Goal: Answer question/provide support: Answer question/provide support

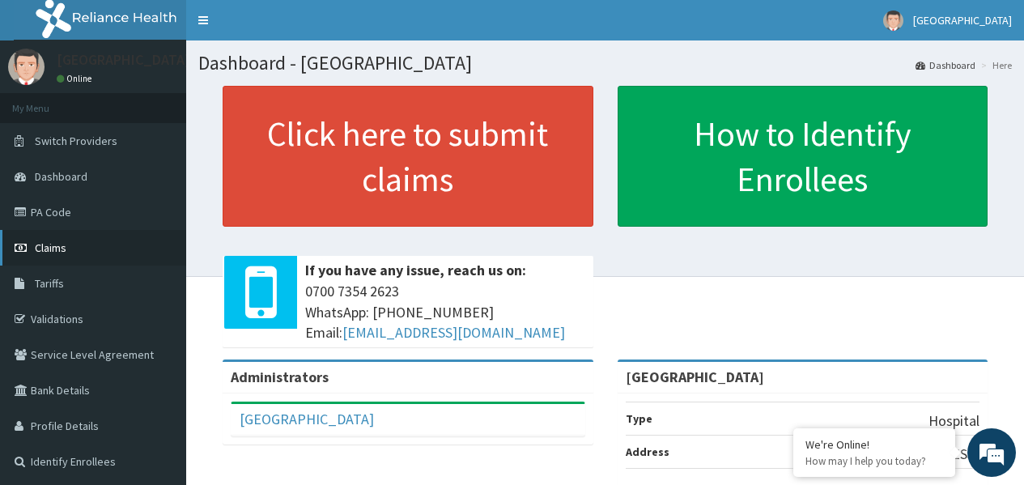
click at [49, 245] on span "Claims" at bounding box center [51, 247] width 32 height 15
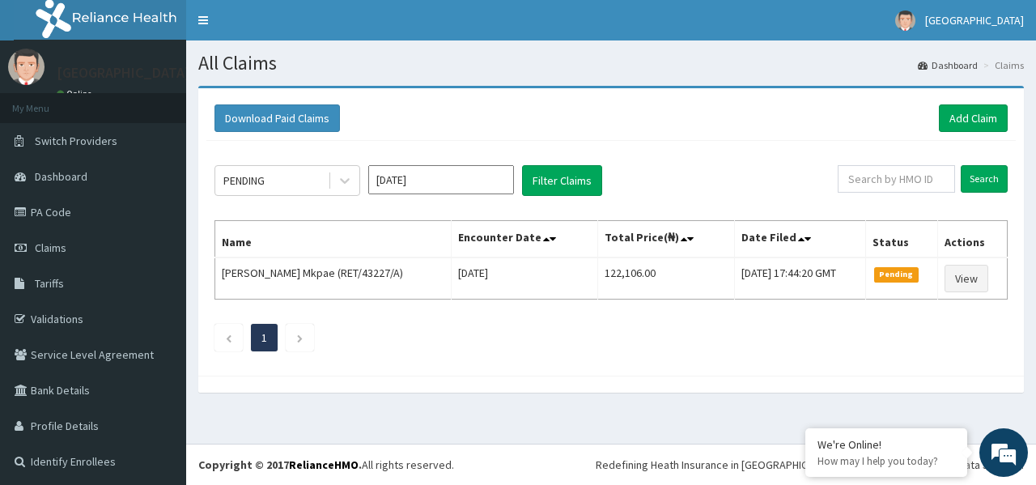
click at [969, 299] on table "Name Encounter Date Total Price(₦) Date Filed Status Actions Sirah Deelenwa Mkp…" at bounding box center [610, 259] width 793 height 79
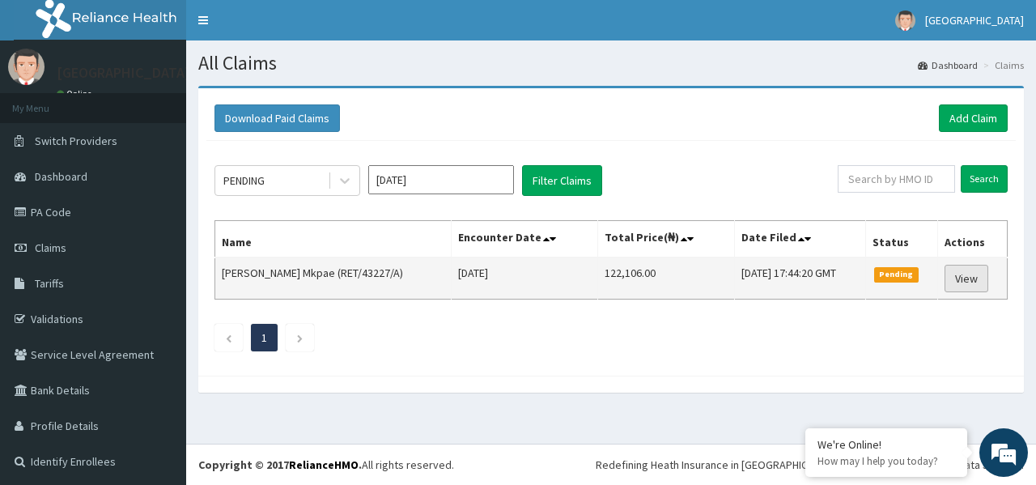
click at [955, 273] on link "View" at bounding box center [966, 279] width 44 height 28
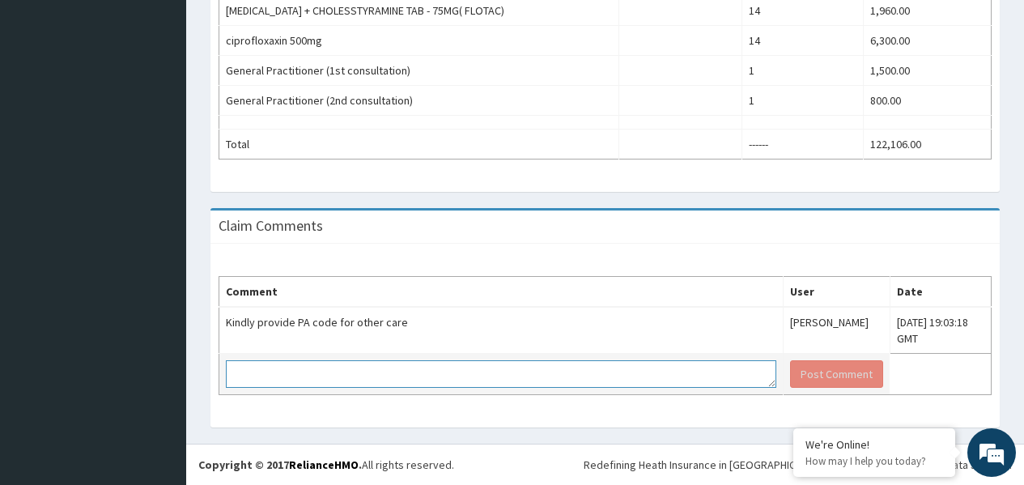
click at [365, 381] on textarea at bounding box center [501, 374] width 550 height 28
click at [310, 374] on textarea at bounding box center [501, 374] width 550 height 28
click at [337, 371] on textarea "DIABEBETES" at bounding box center [501, 374] width 550 height 28
click at [369, 380] on textarea "DIABEBETES" at bounding box center [501, 374] width 550 height 28
click at [303, 380] on textarea "DIABEBETES PA/83786D" at bounding box center [501, 374] width 550 height 28
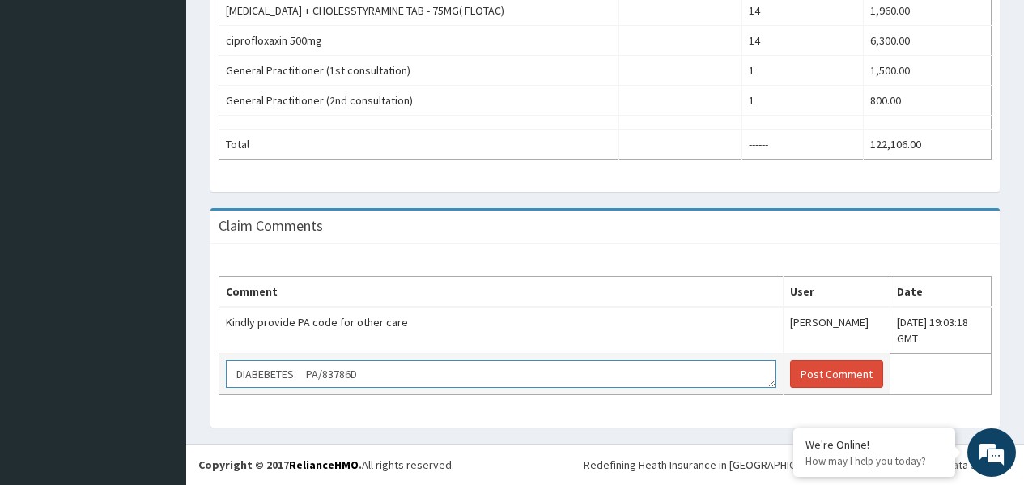
click at [293, 376] on textarea "DIABEBETES PA/83786D" at bounding box center [501, 374] width 550 height 28
click at [379, 375] on textarea "DIABEBETES, [GEOGRAPHIC_DATA]/83786D" at bounding box center [501, 374] width 550 height 28
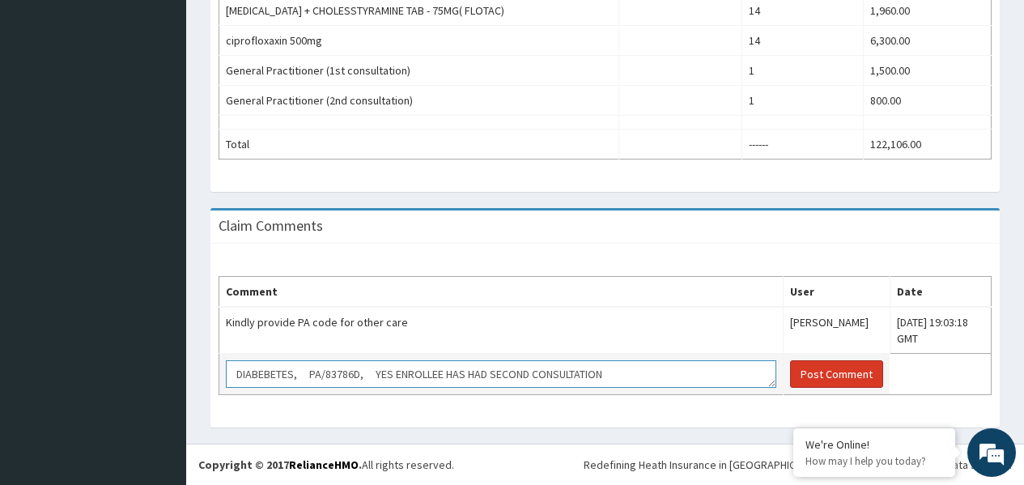
type textarea "DIABEBETES, PA/83786D, YES ENROLLEE HAS HAD SECOND CONSULTATION"
click at [790, 375] on button "Post Comment" at bounding box center [836, 374] width 93 height 28
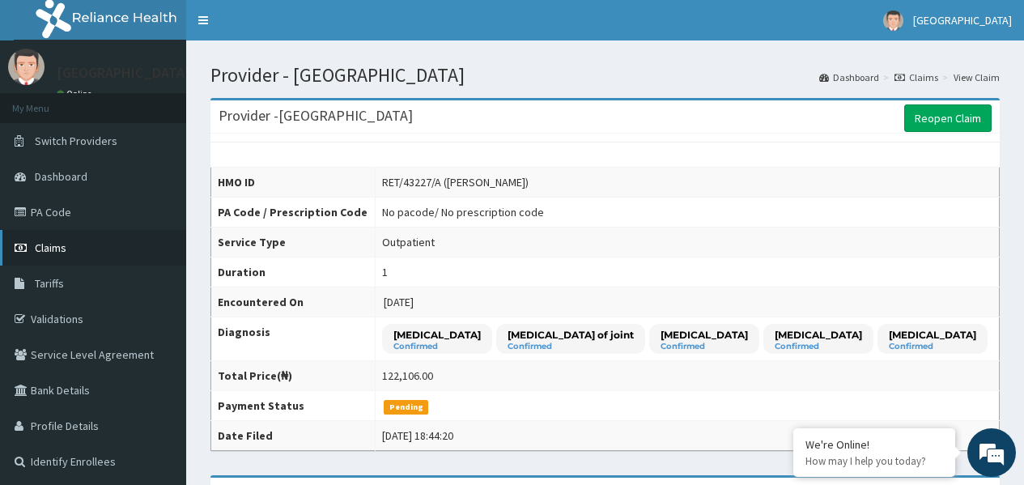
click at [46, 245] on span "Claims" at bounding box center [51, 247] width 32 height 15
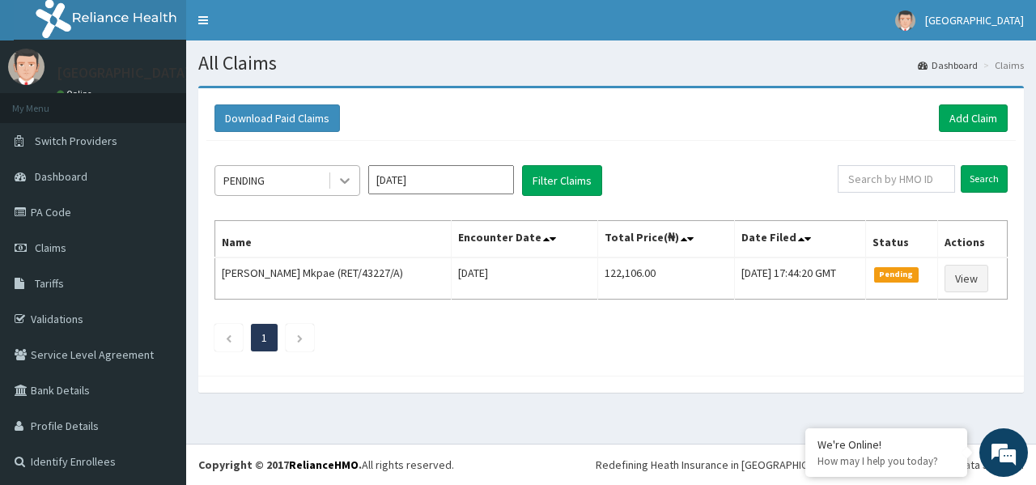
click at [341, 182] on icon at bounding box center [345, 180] width 16 height 16
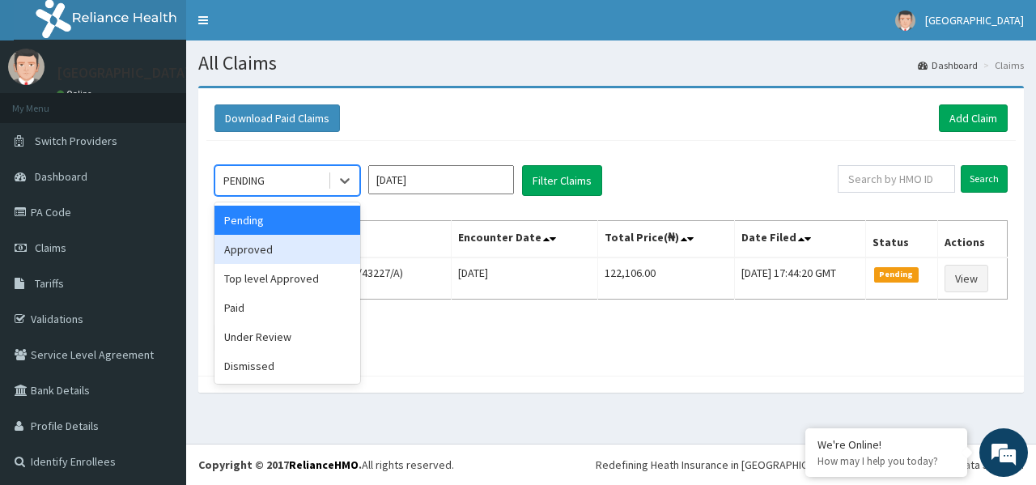
click at [316, 244] on div "Approved" at bounding box center [287, 249] width 146 height 29
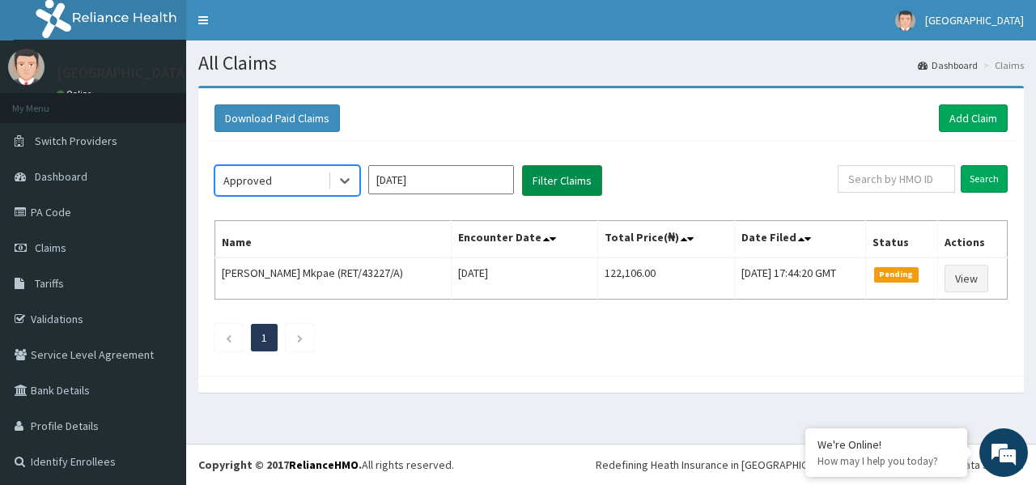
click at [579, 188] on button "Filter Claims" at bounding box center [562, 180] width 80 height 31
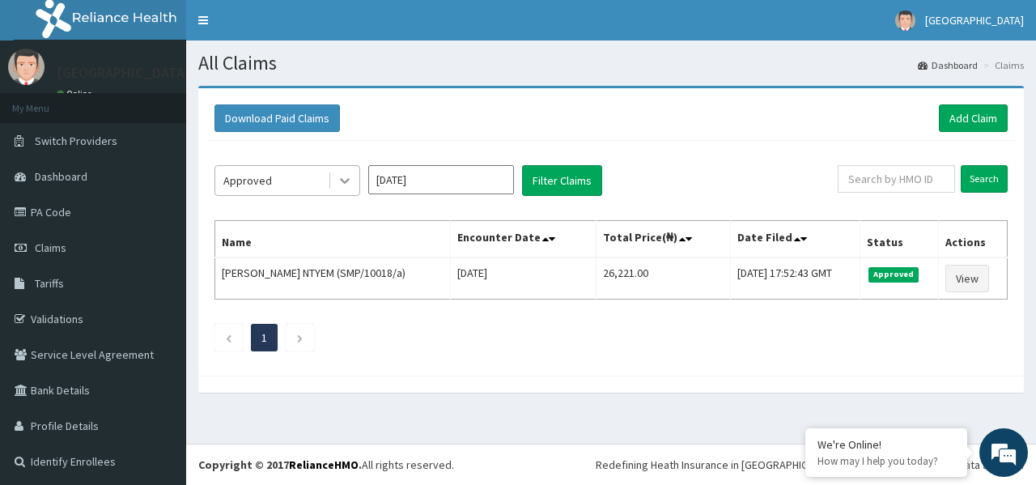
click at [341, 183] on icon at bounding box center [345, 180] width 16 height 16
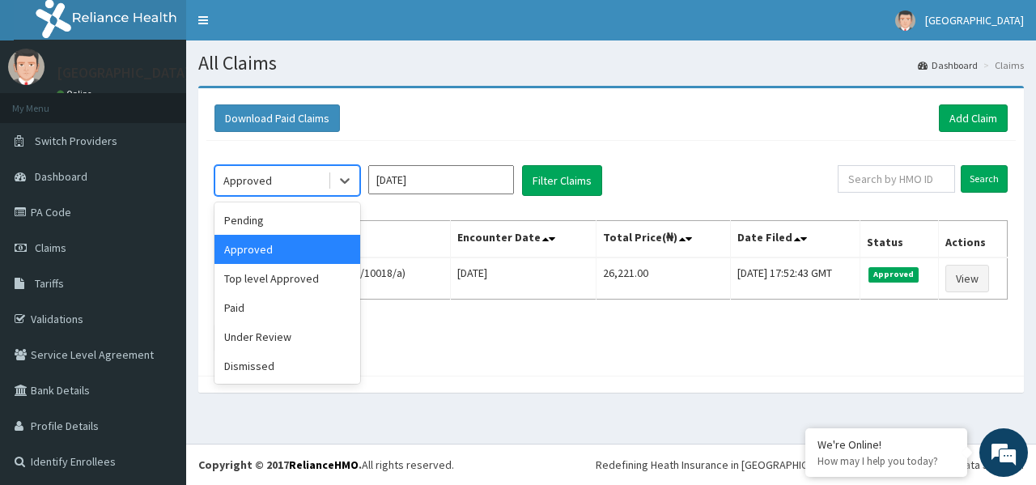
click at [447, 177] on input "Aug 2025" at bounding box center [441, 179] width 146 height 29
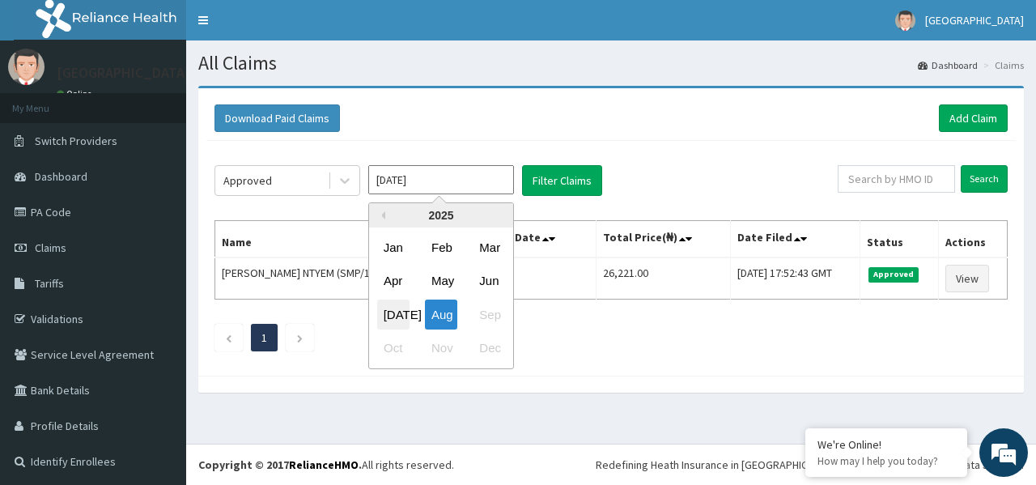
click at [385, 316] on div "Jul" at bounding box center [393, 314] width 32 height 30
type input "Jul 2025"
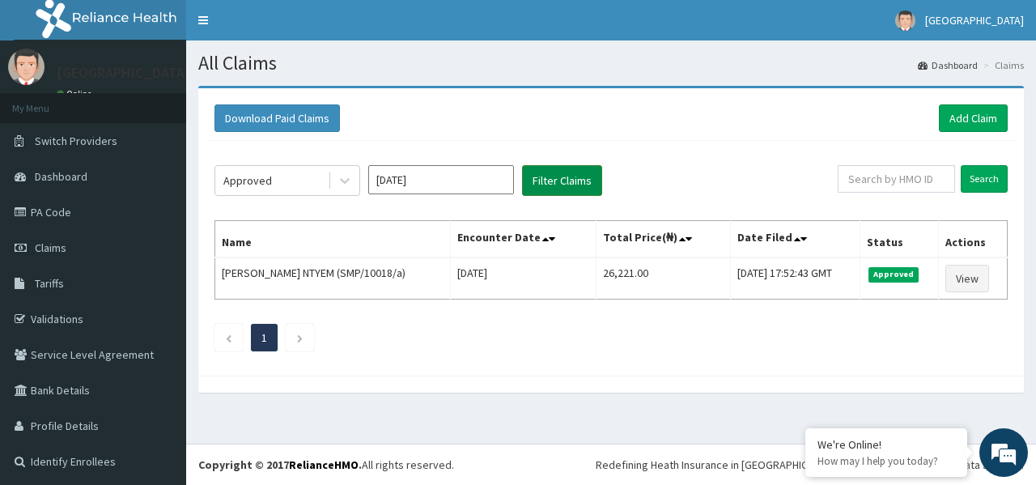
click at [573, 184] on button "Filter Claims" at bounding box center [562, 180] width 80 height 31
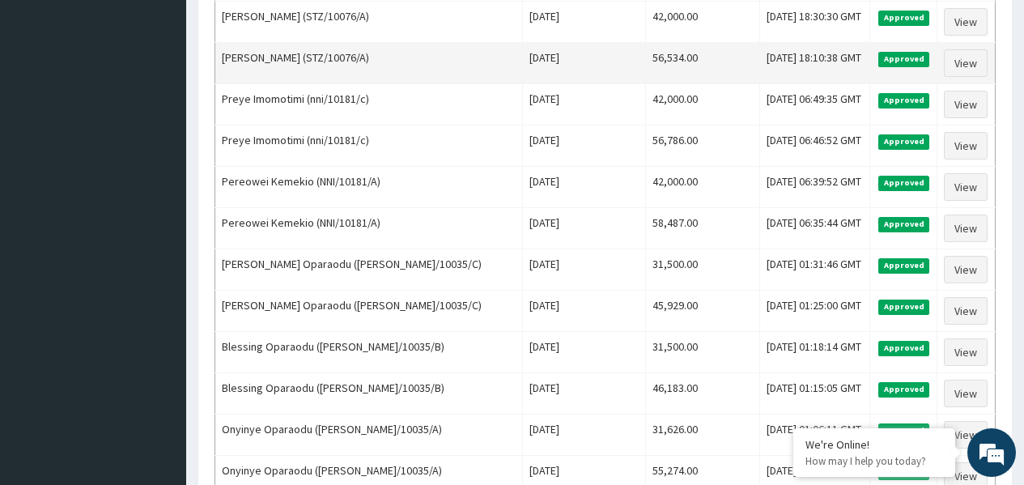
scroll to position [1942, 0]
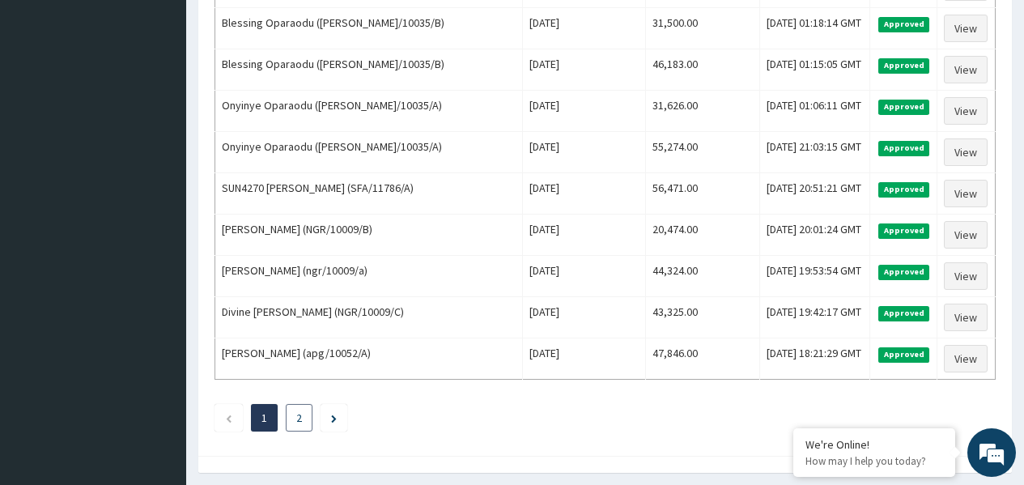
click at [297, 416] on link "2" at bounding box center [299, 417] width 6 height 15
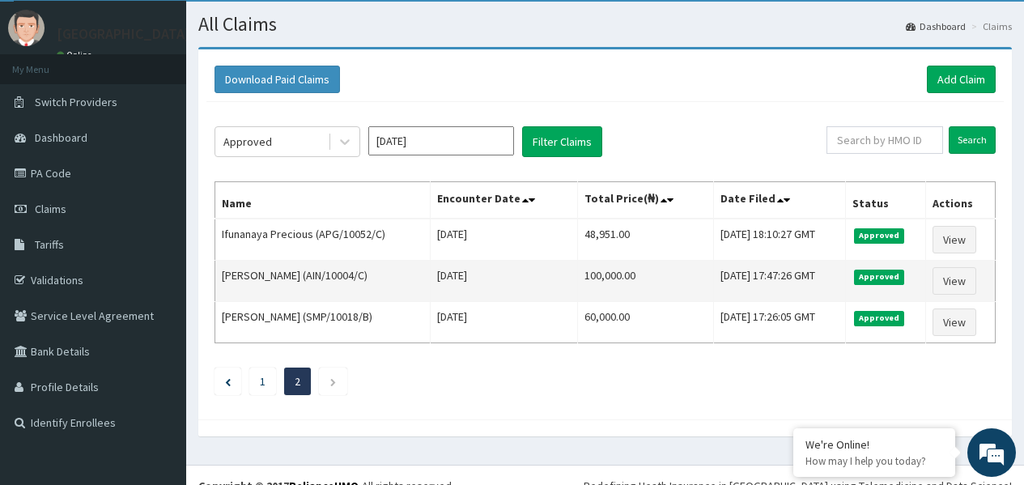
scroll to position [60, 0]
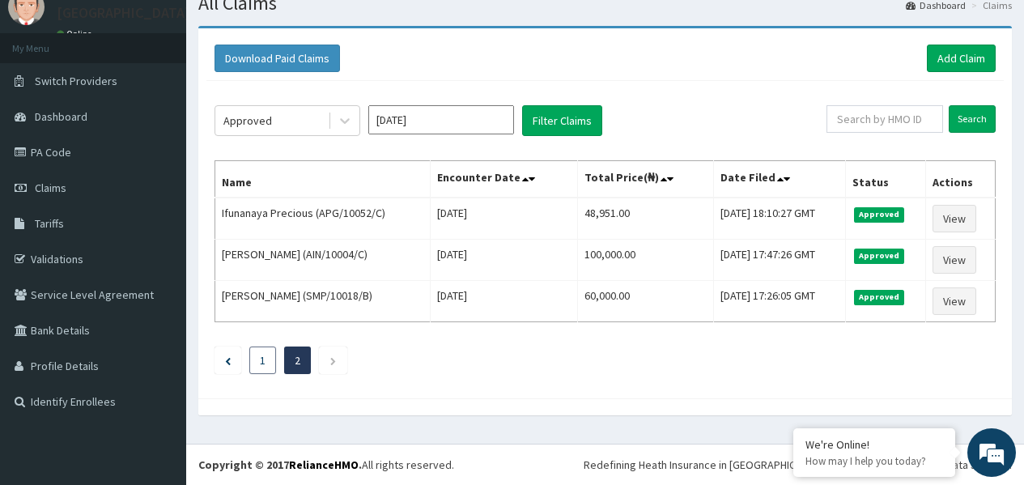
click at [269, 368] on li "1" at bounding box center [262, 360] width 27 height 28
click at [266, 363] on li "1" at bounding box center [262, 360] width 27 height 28
click at [260, 363] on link "1" at bounding box center [263, 360] width 6 height 15
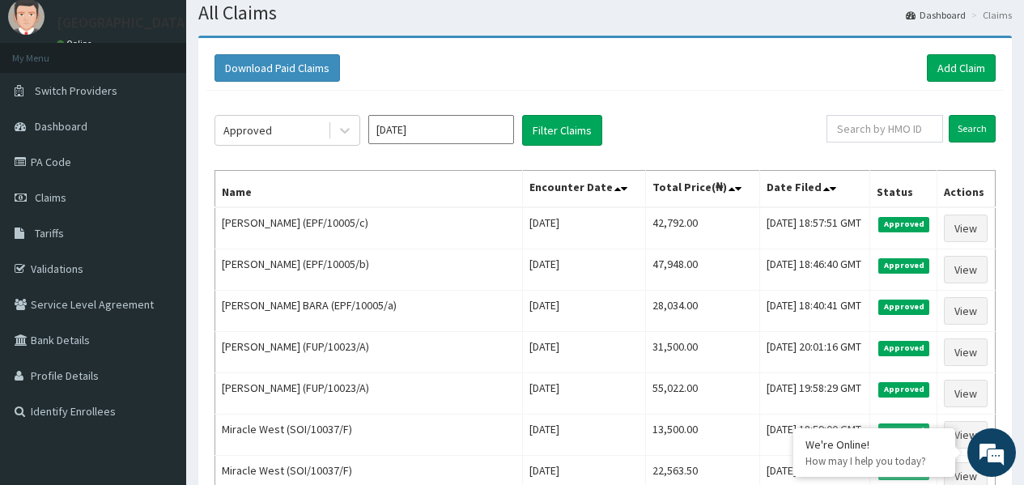
scroll to position [0, 0]
